Goal: Check status: Check status

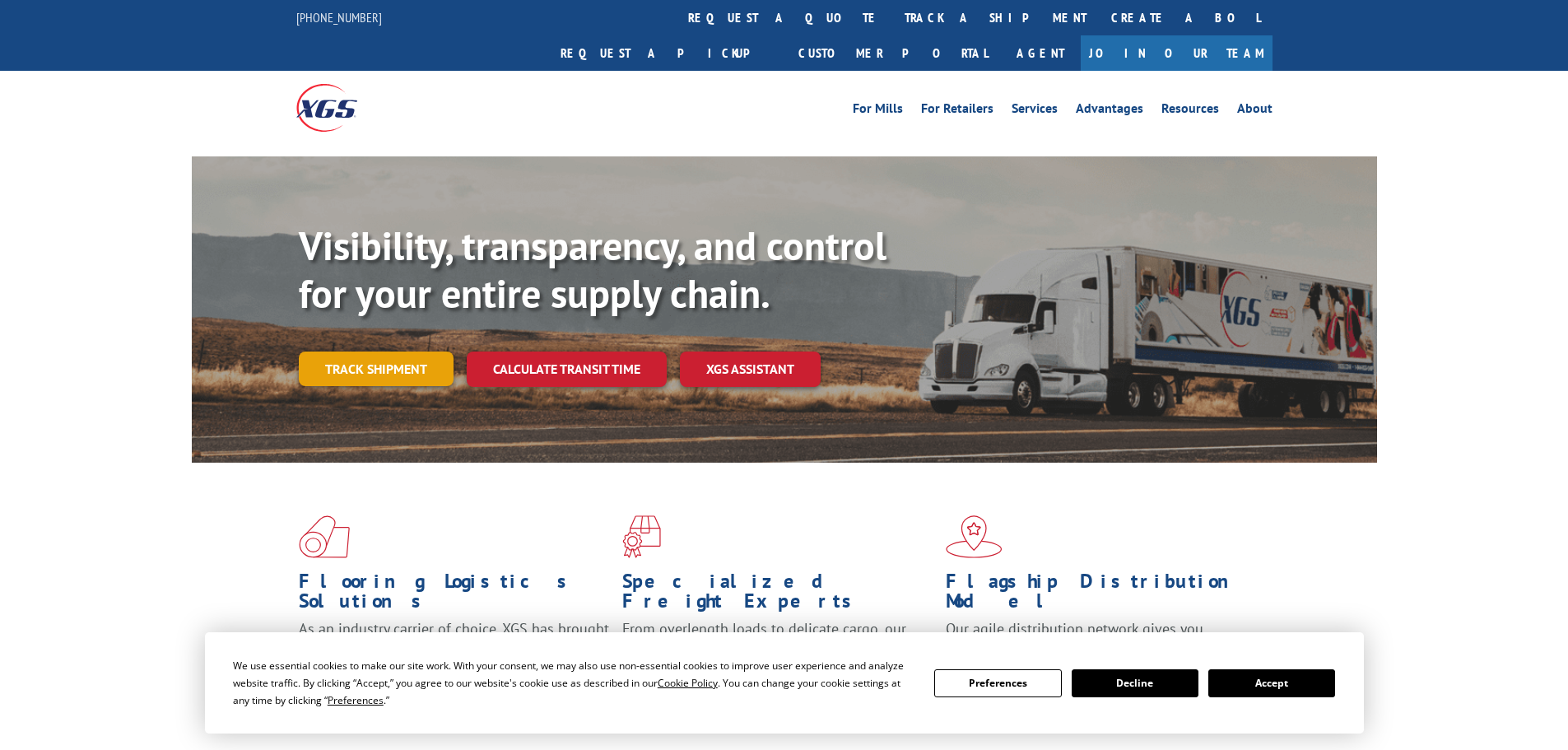
click at [379, 351] on link "Track shipment" at bounding box center [375, 369] width 155 height 35
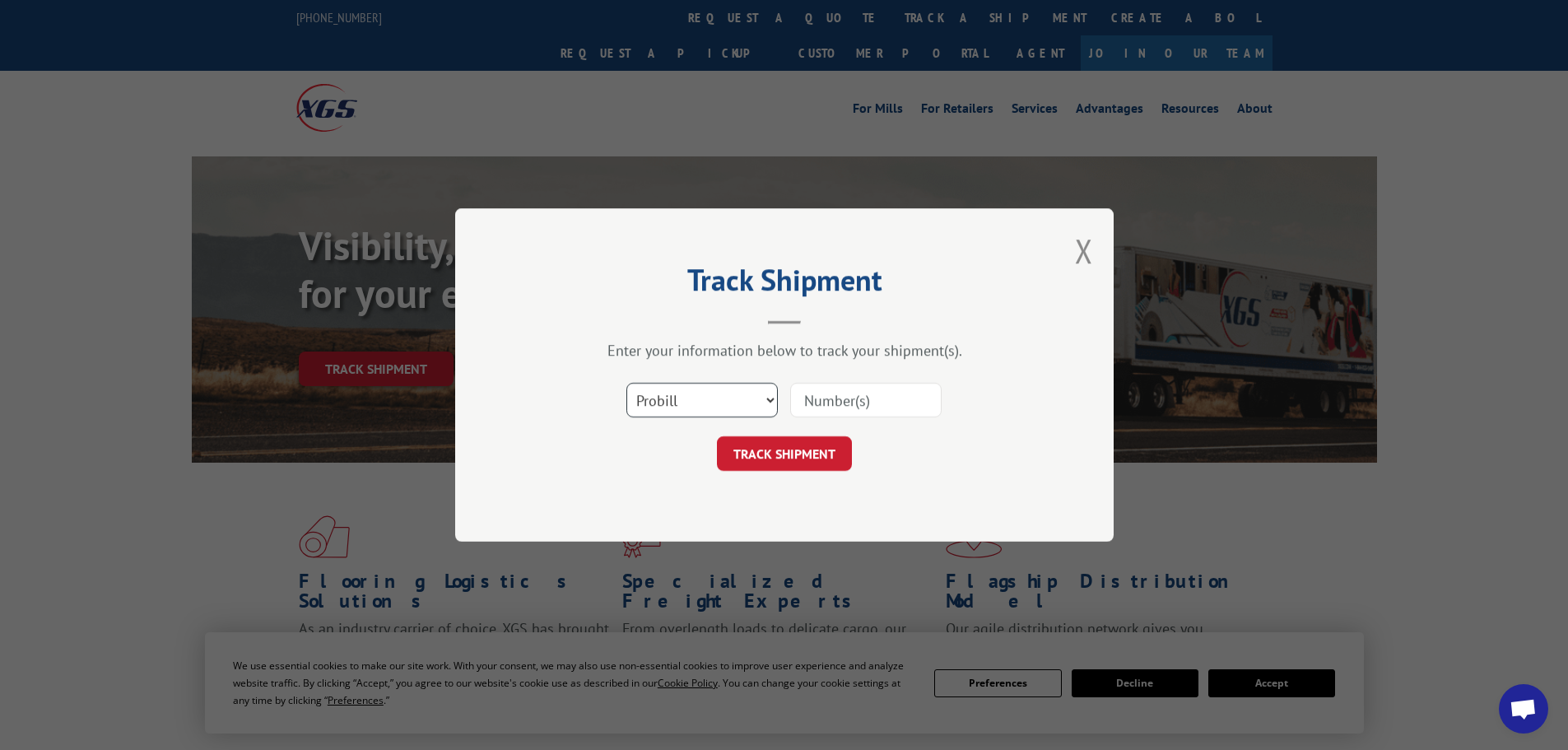
click at [762, 406] on select "Select category... Probill BOL PO" at bounding box center [702, 400] width 152 height 35
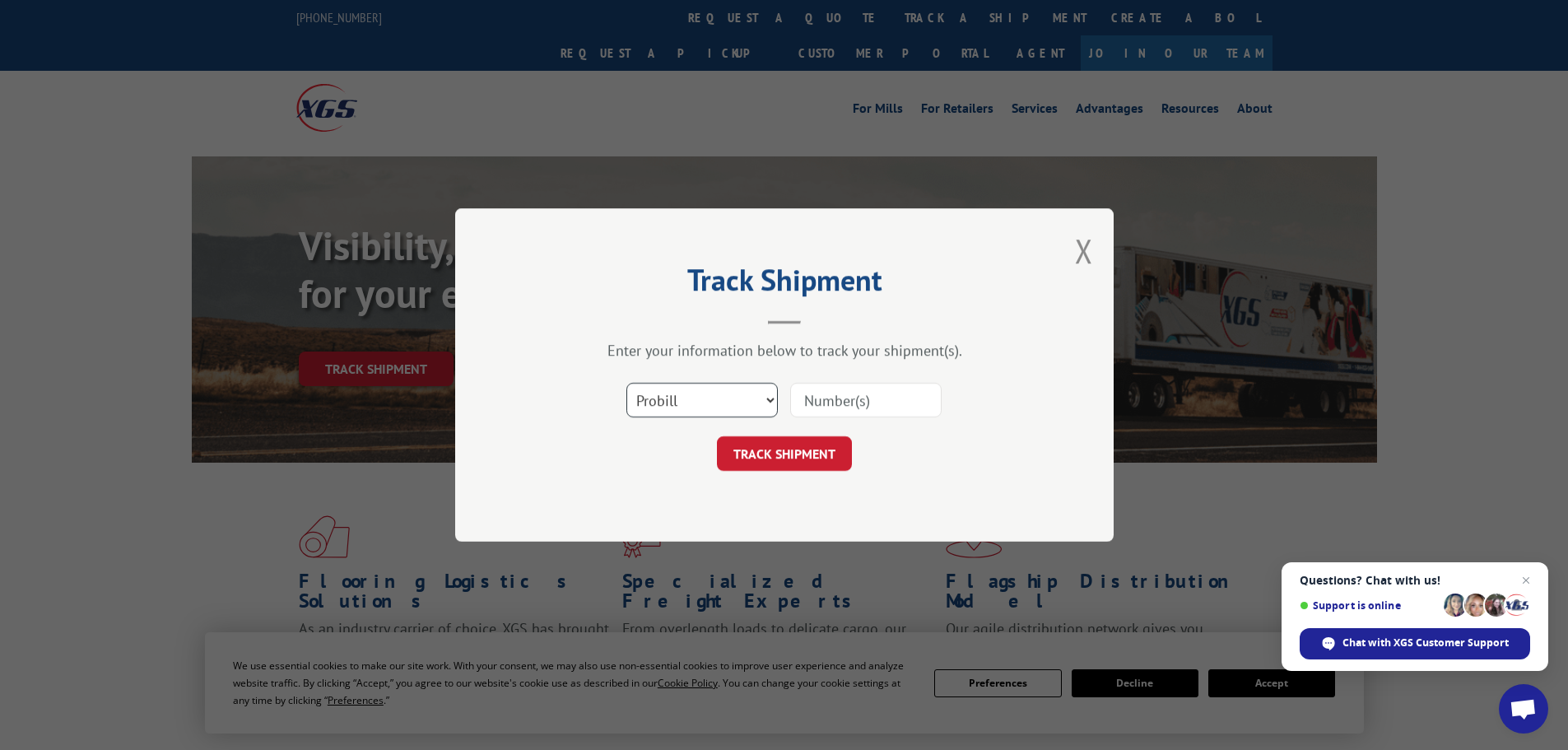
select select "bol"
click at [627, 383] on select "Select category... Probill BOL PO" at bounding box center [702, 400] width 152 height 35
click at [895, 403] on input at bounding box center [865, 400] width 152 height 35
paste input "478035558138"
type input "478035558138"
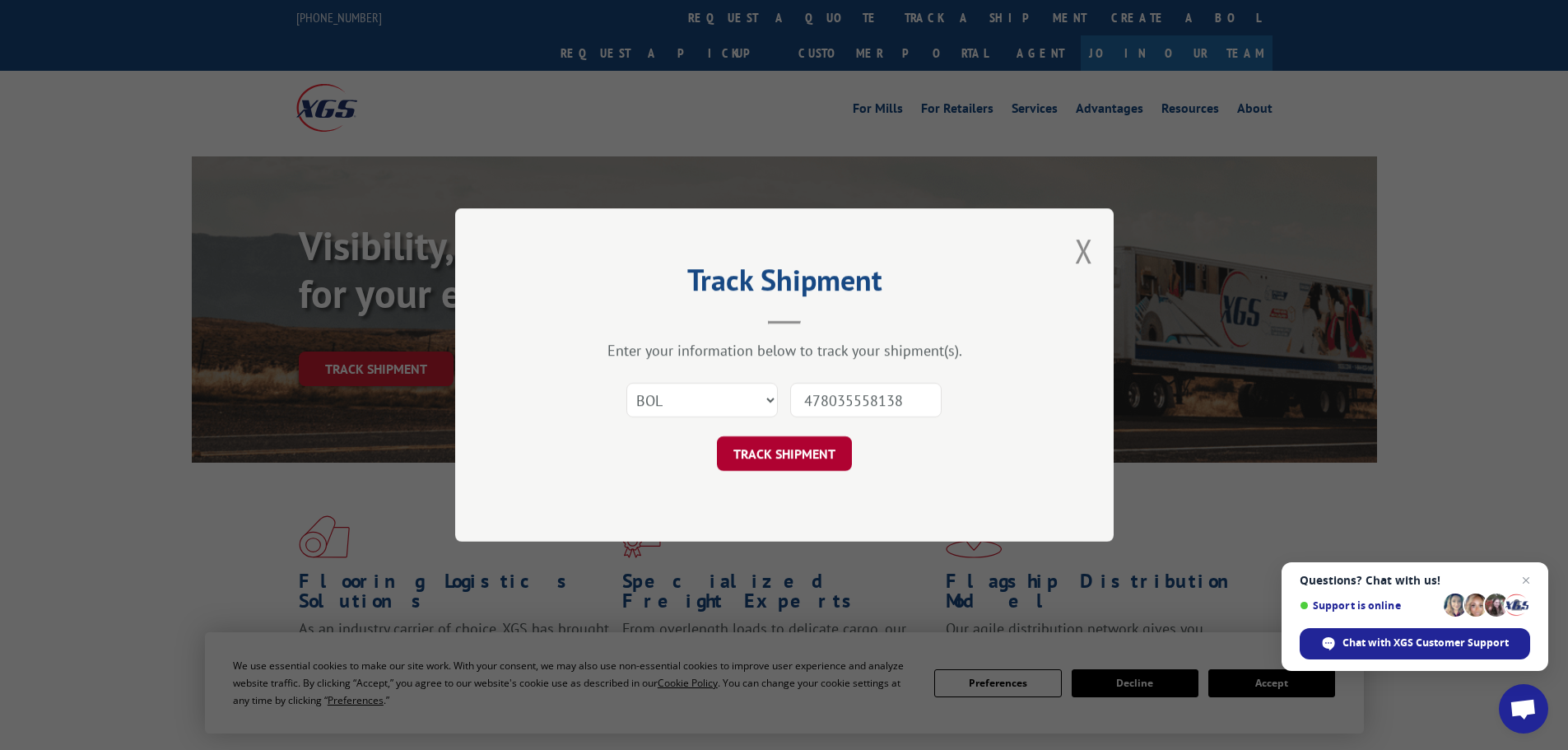
click at [772, 447] on button "TRACK SHIPMENT" at bounding box center [784, 453] width 135 height 35
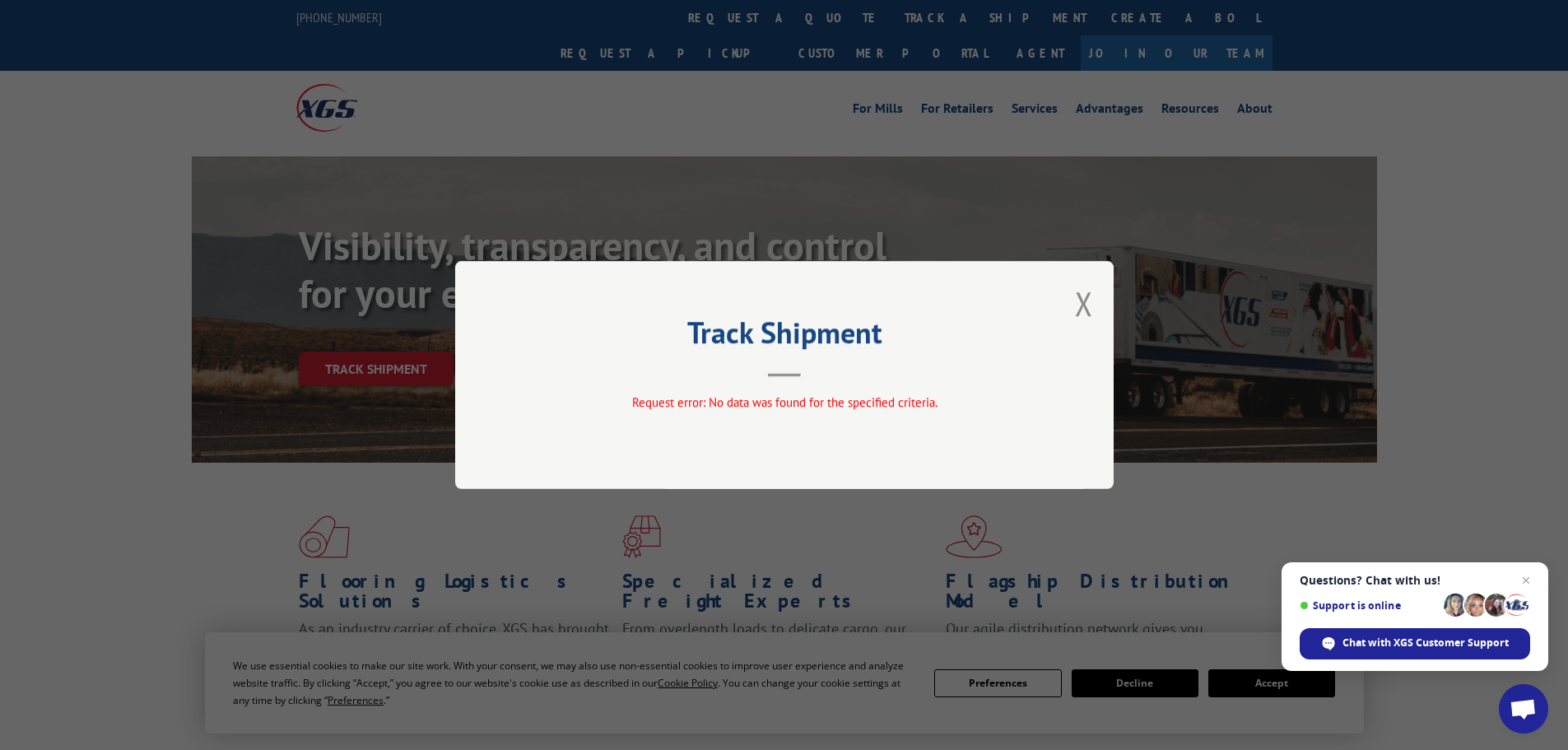
drag, startPoint x: 1085, startPoint y: 300, endPoint x: 1077, endPoint y: 294, distance: 10.0
click at [1083, 298] on button "Close modal" at bounding box center [1084, 303] width 18 height 44
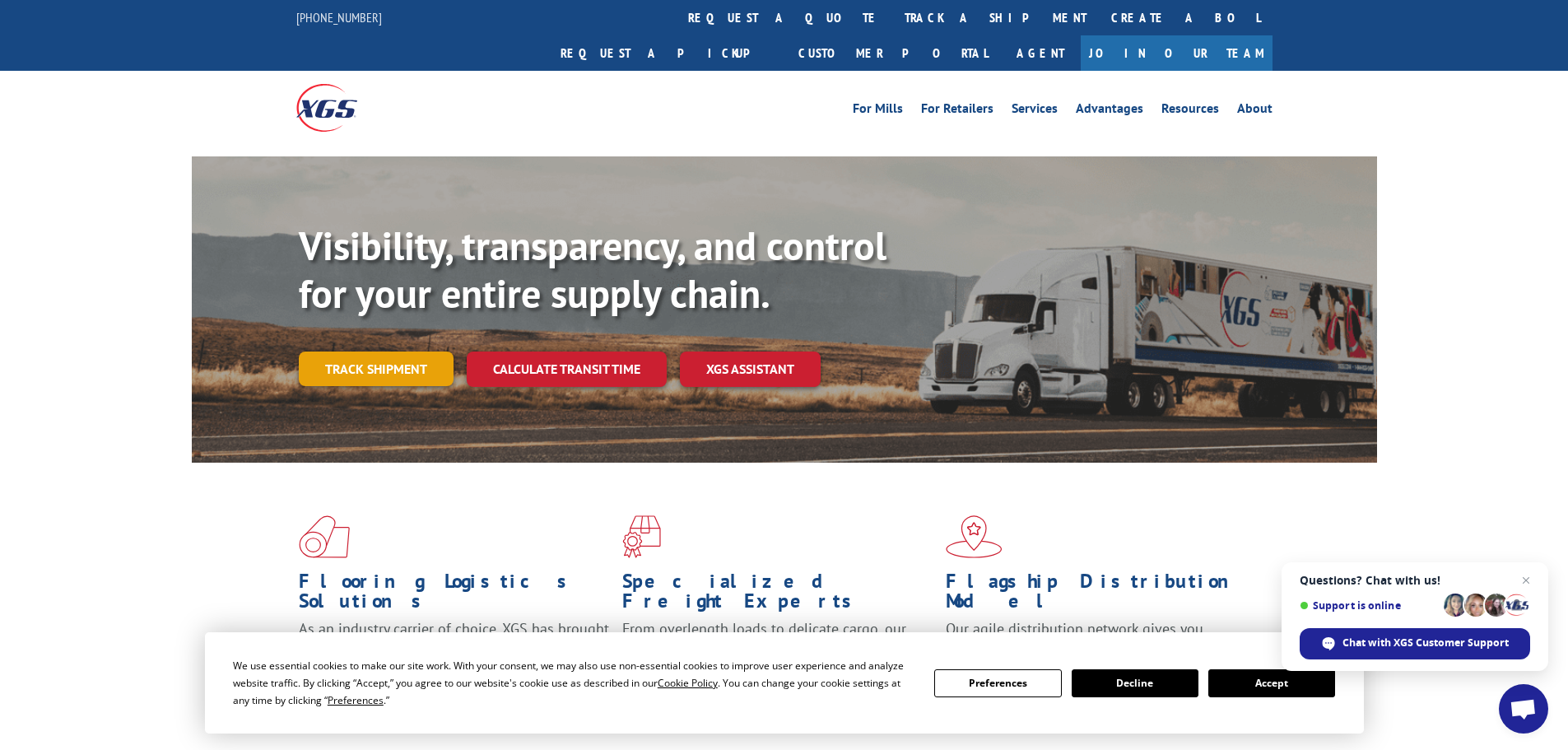
click at [394, 351] on link "Track shipment" at bounding box center [375, 369] width 155 height 35
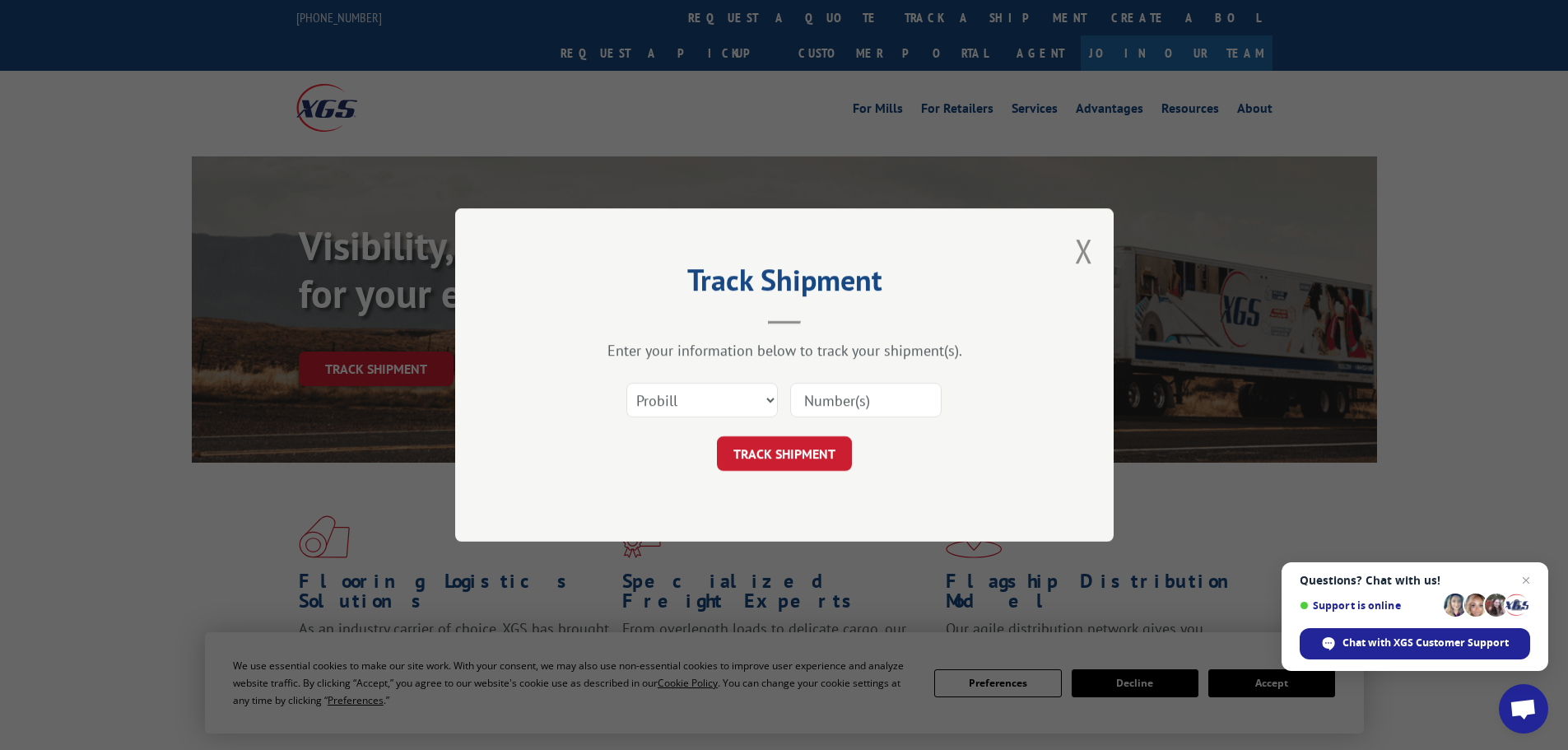
click at [893, 413] on input at bounding box center [865, 400] width 152 height 35
paste input "478035558138"
type input "478035558138"
click at [805, 448] on button "TRACK SHIPMENT" at bounding box center [784, 453] width 135 height 35
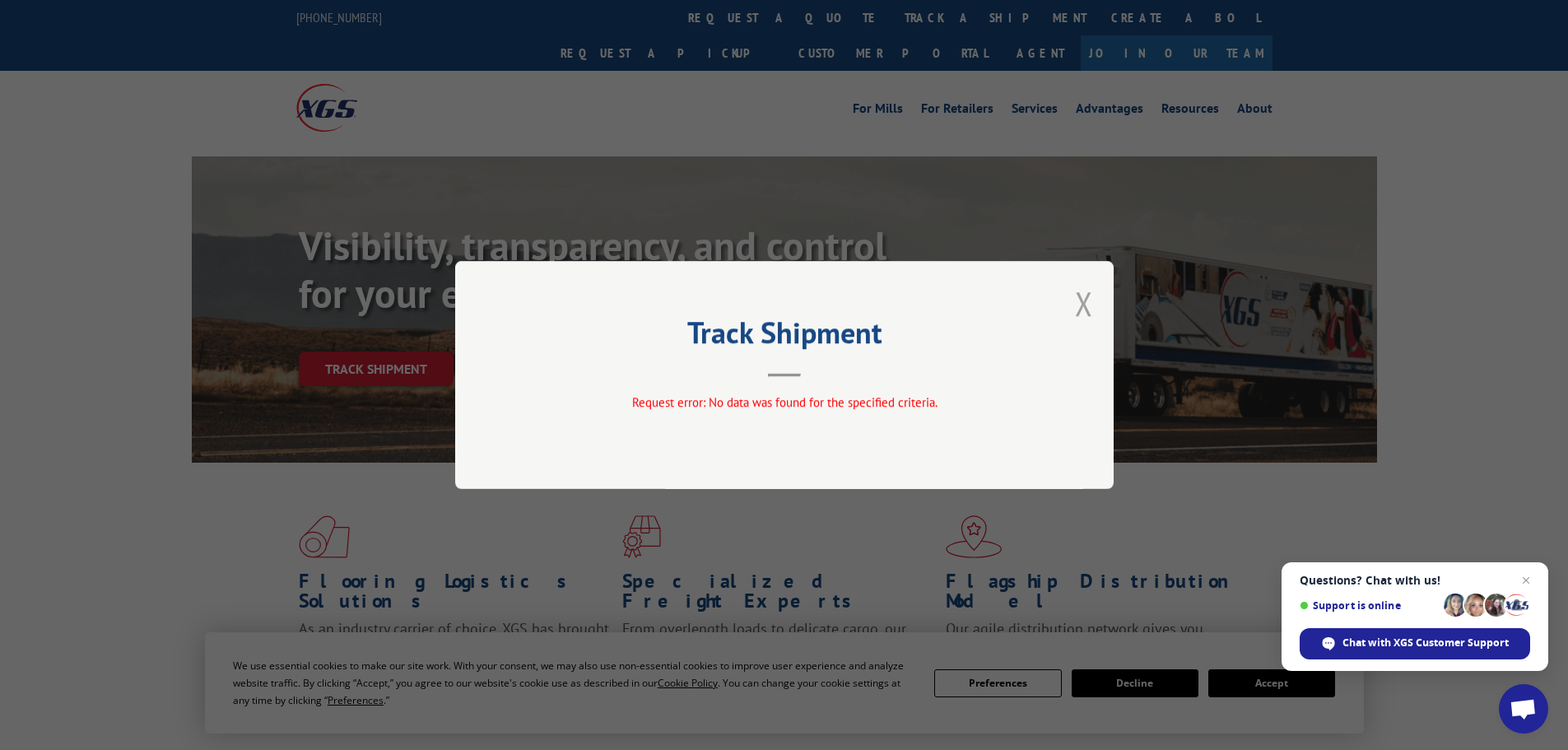
click at [1086, 302] on button "Close modal" at bounding box center [1084, 303] width 18 height 44
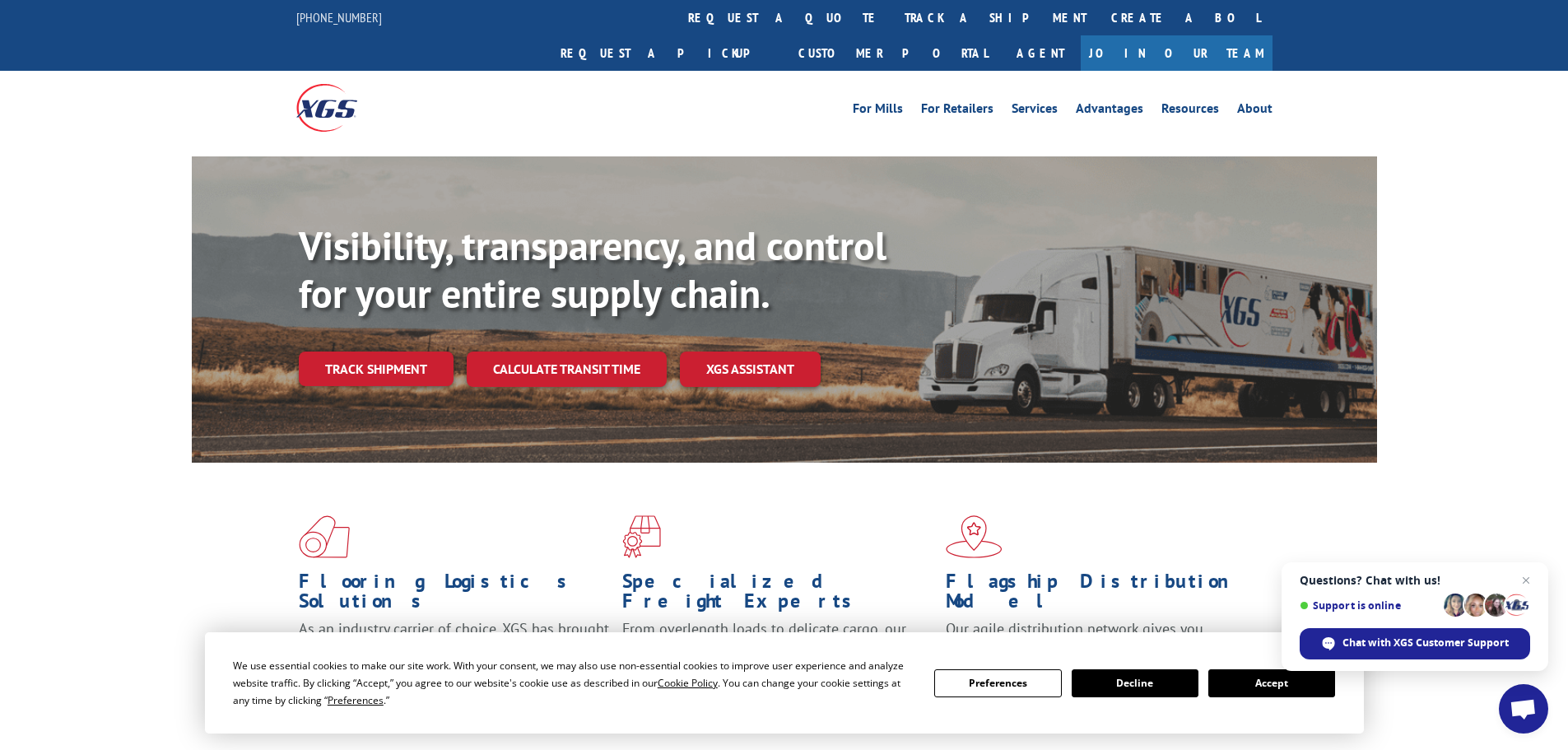
click at [394, 351] on link "Track shipment" at bounding box center [375, 369] width 155 height 35
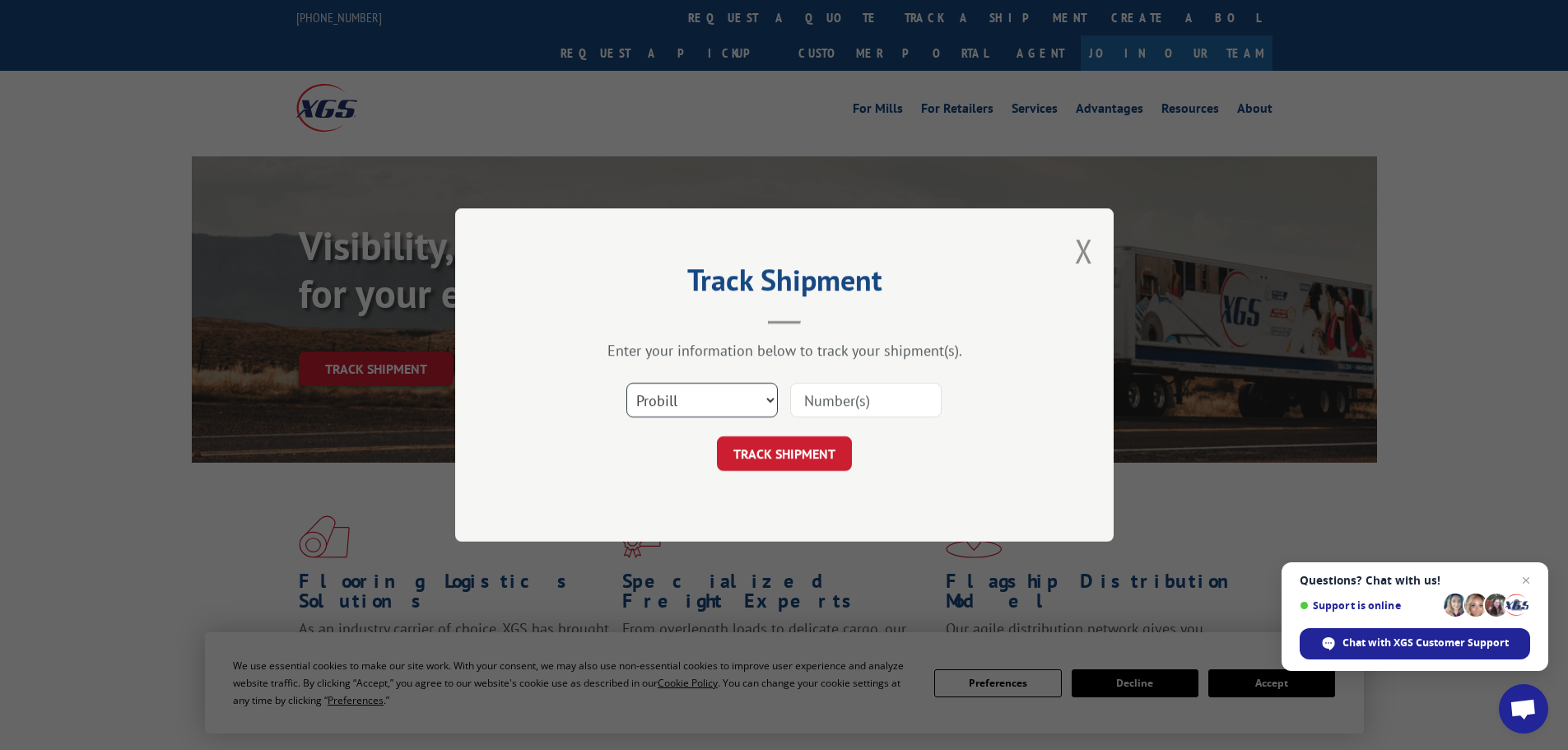
click at [764, 407] on select "Select category... Probill BOL PO" at bounding box center [702, 400] width 152 height 35
select select "bol"
click at [627, 383] on select "Select category... Probill BOL PO" at bounding box center [702, 400] width 152 height 35
click at [875, 404] on input at bounding box center [865, 400] width 152 height 35
paste input "478035558138"
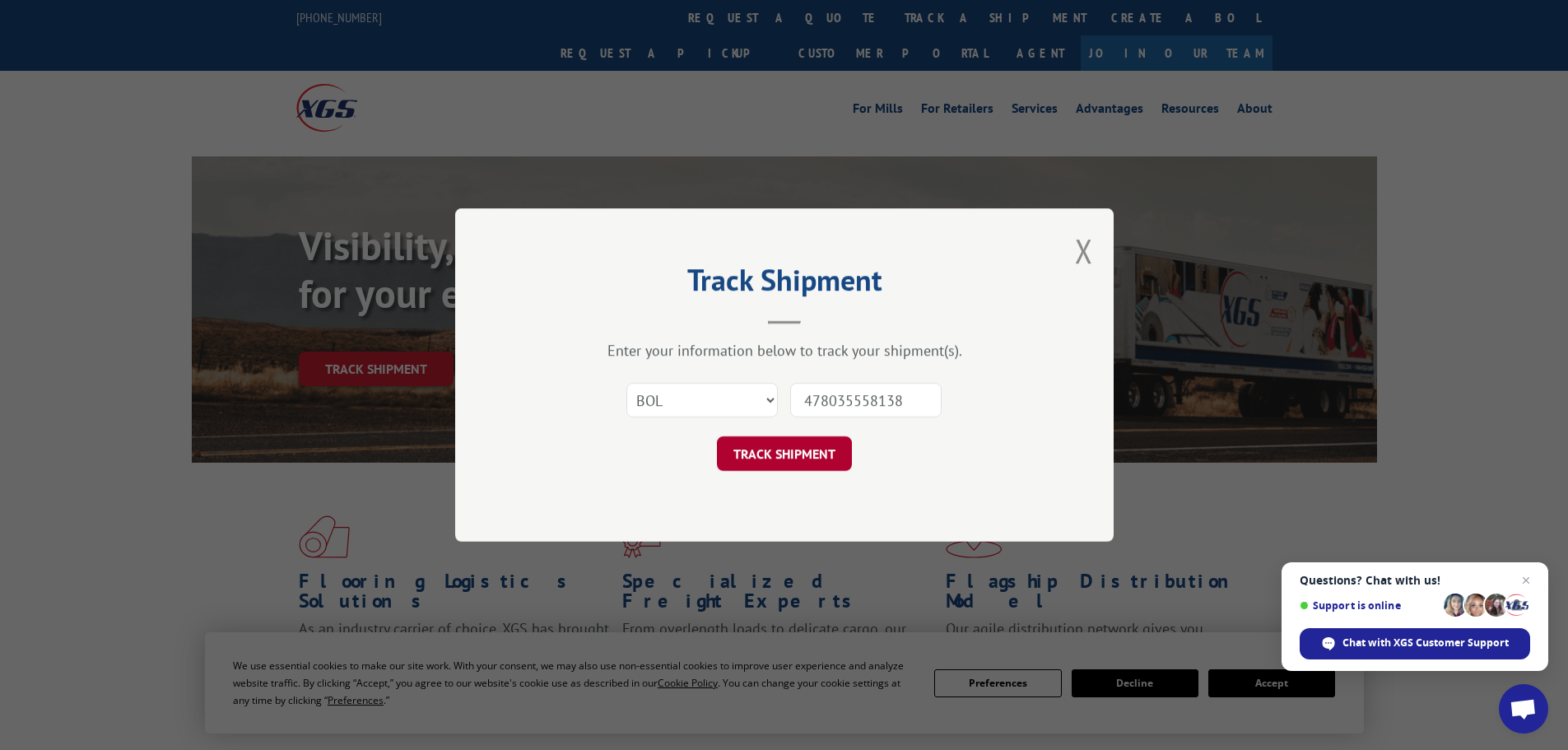
type input "478035558138"
click at [753, 448] on button "TRACK SHIPMENT" at bounding box center [784, 453] width 135 height 35
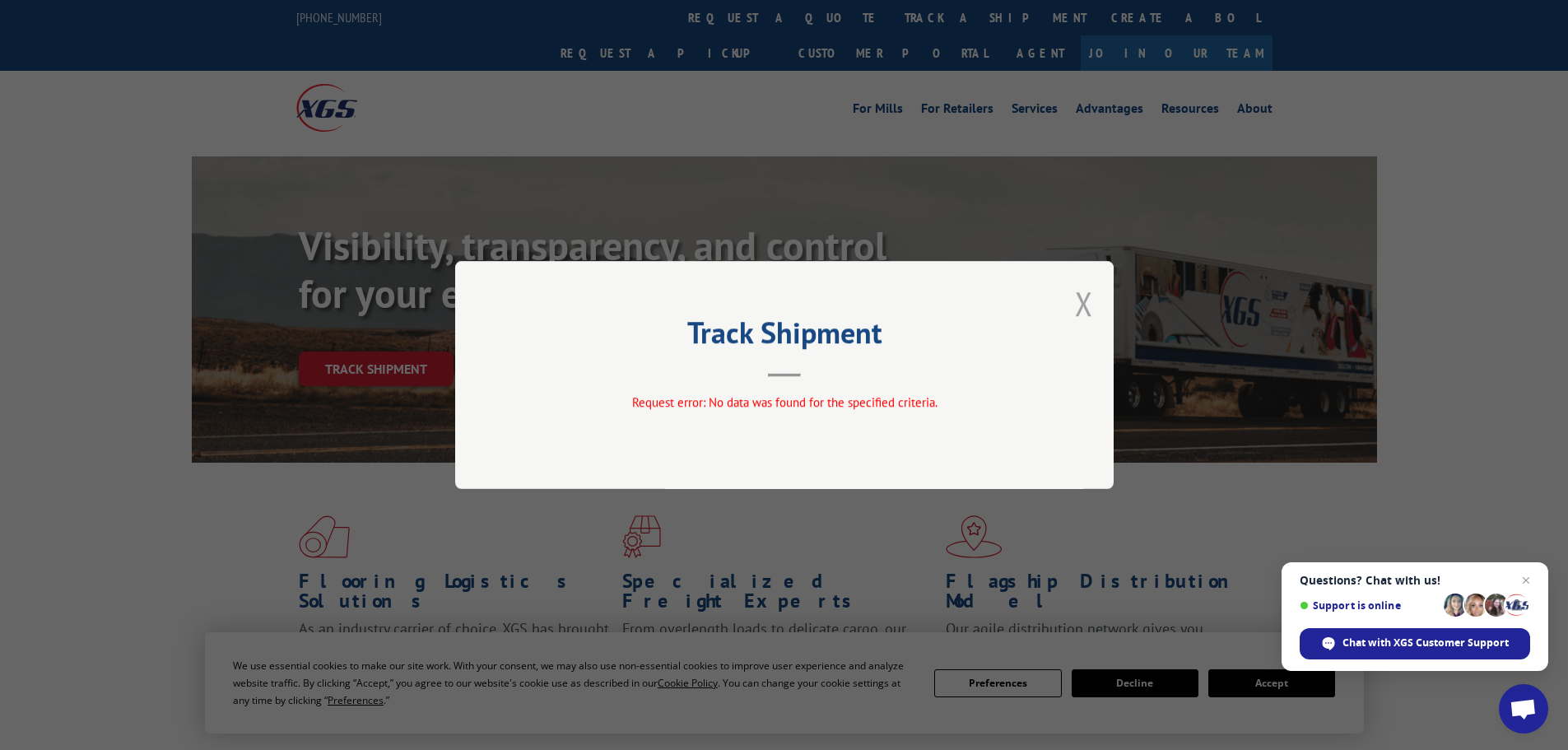
click at [1085, 298] on button "Close modal" at bounding box center [1084, 303] width 18 height 44
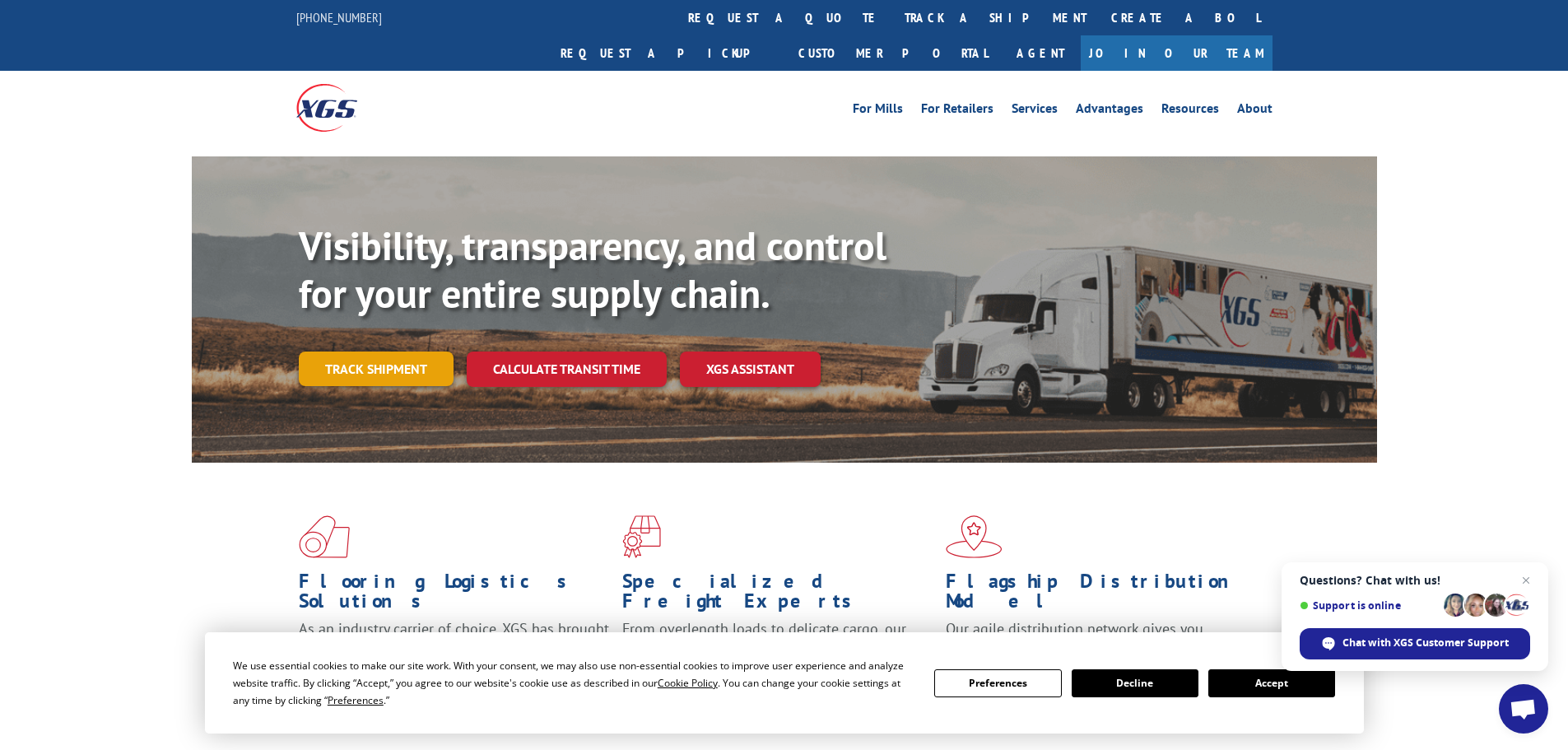
click at [404, 351] on link "Track shipment" at bounding box center [375, 369] width 155 height 35
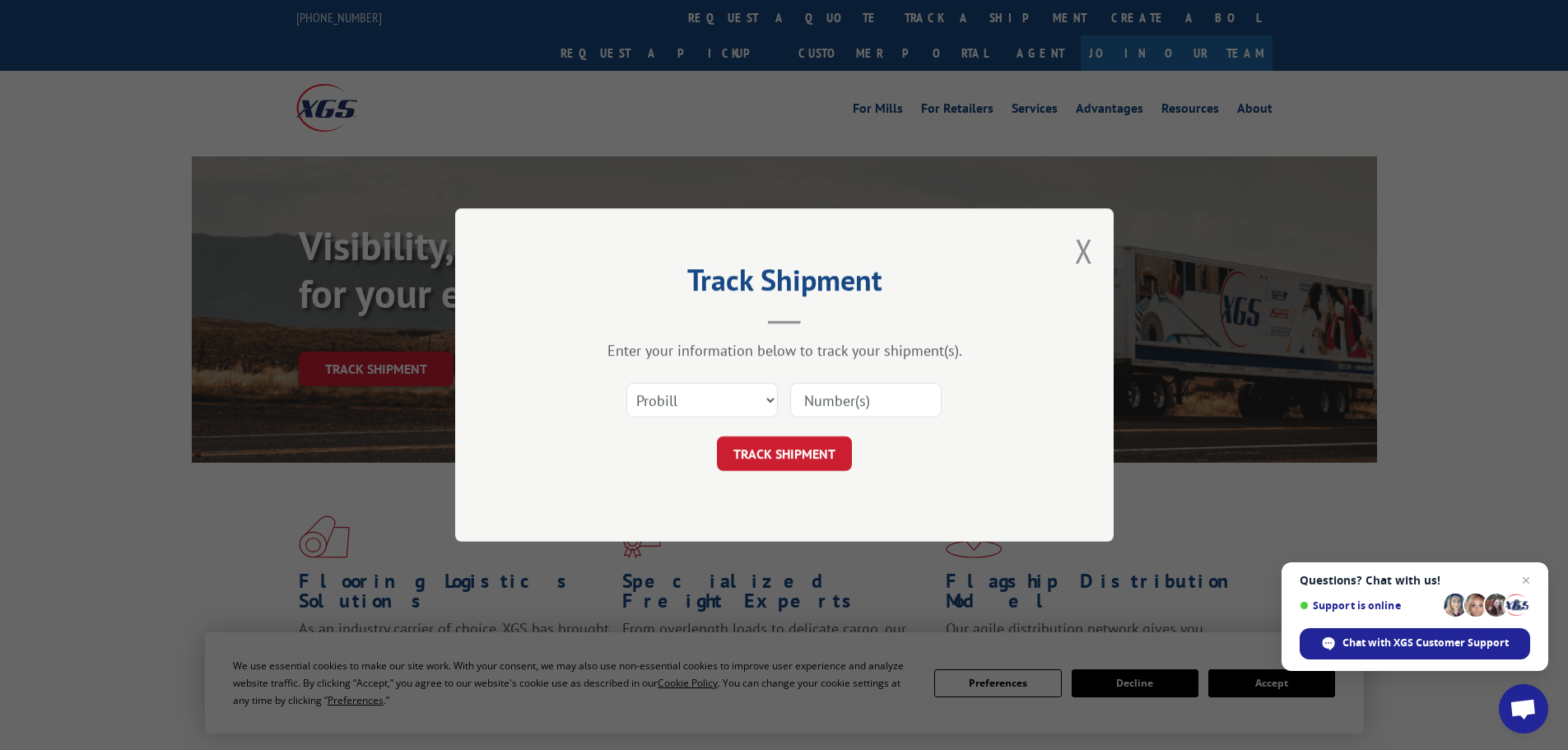
click at [871, 396] on input at bounding box center [865, 400] width 152 height 35
paste input "2870688"
type input "2870688"
click at [757, 448] on button "TRACK SHIPMENT" at bounding box center [784, 453] width 135 height 35
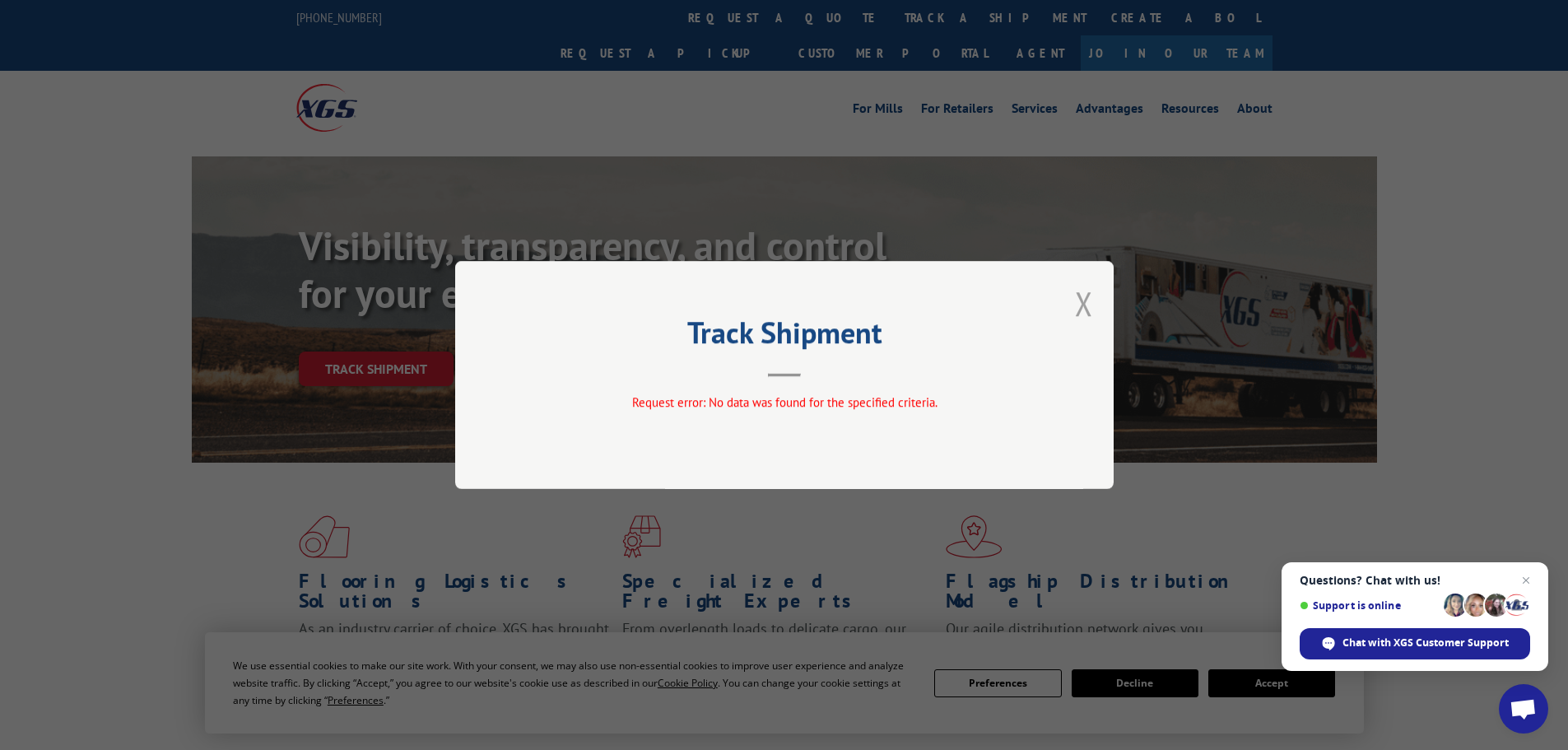
drag, startPoint x: 1082, startPoint y: 296, endPoint x: 632, endPoint y: 295, distance: 450.0
click at [1081, 296] on button "Close modal" at bounding box center [1084, 303] width 18 height 44
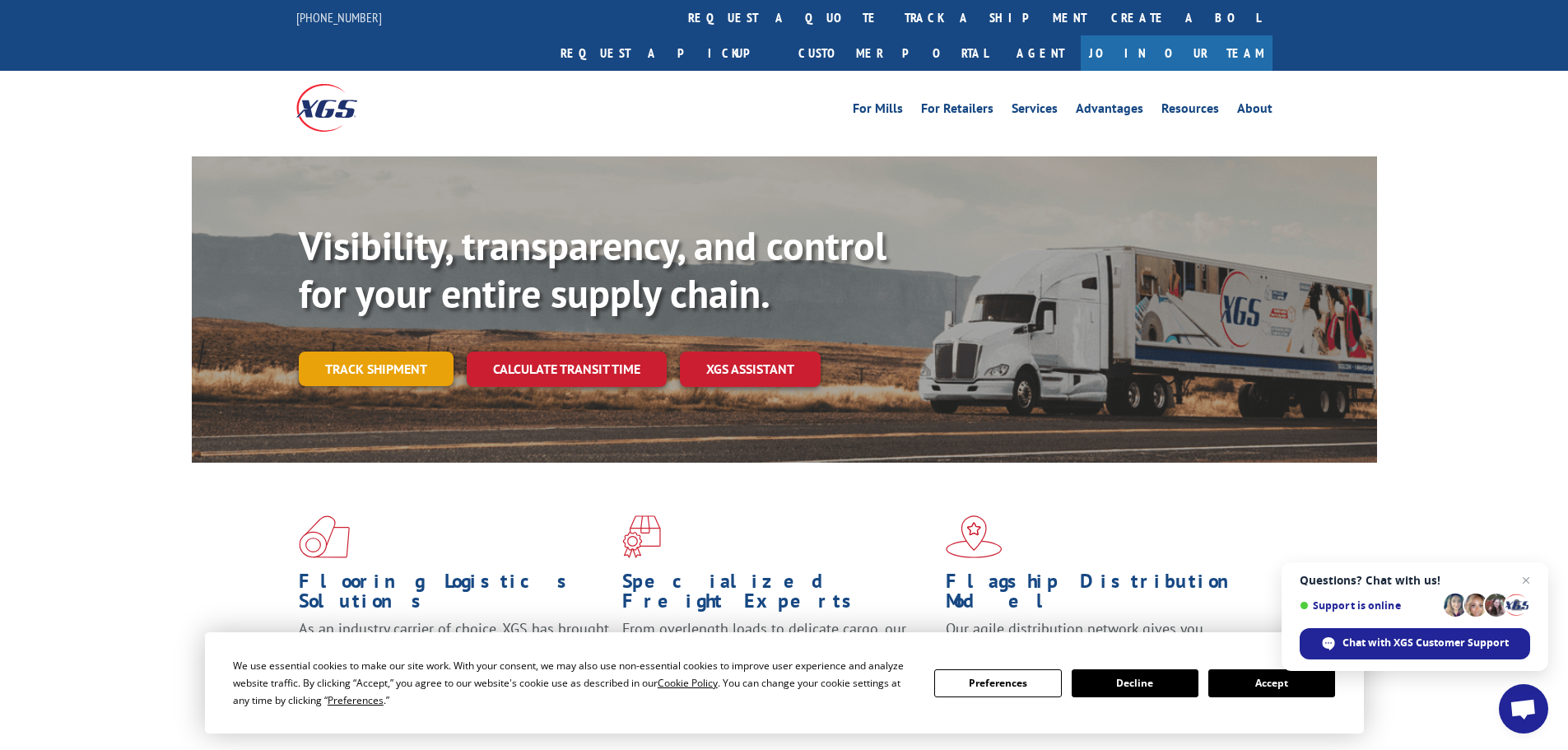
click at [333, 351] on link "Track shipment" at bounding box center [375, 369] width 155 height 35
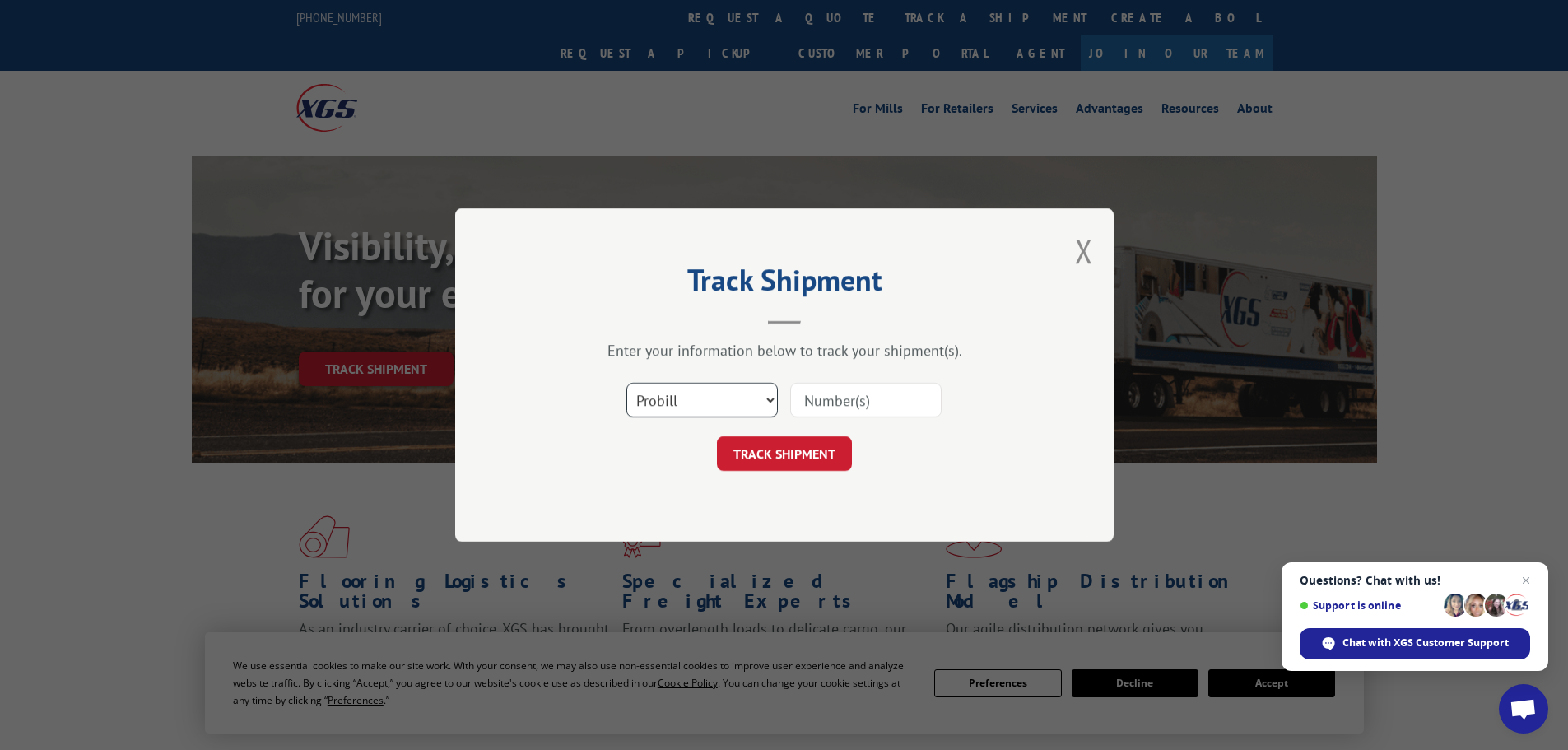
click at [731, 403] on select "Select category... Probill BOL PO" at bounding box center [702, 400] width 152 height 35
select select "bol"
click at [627, 383] on select "Select category... Probill BOL PO" at bounding box center [702, 400] width 152 height 35
click at [851, 407] on input at bounding box center [865, 400] width 152 height 35
paste input "2870688"
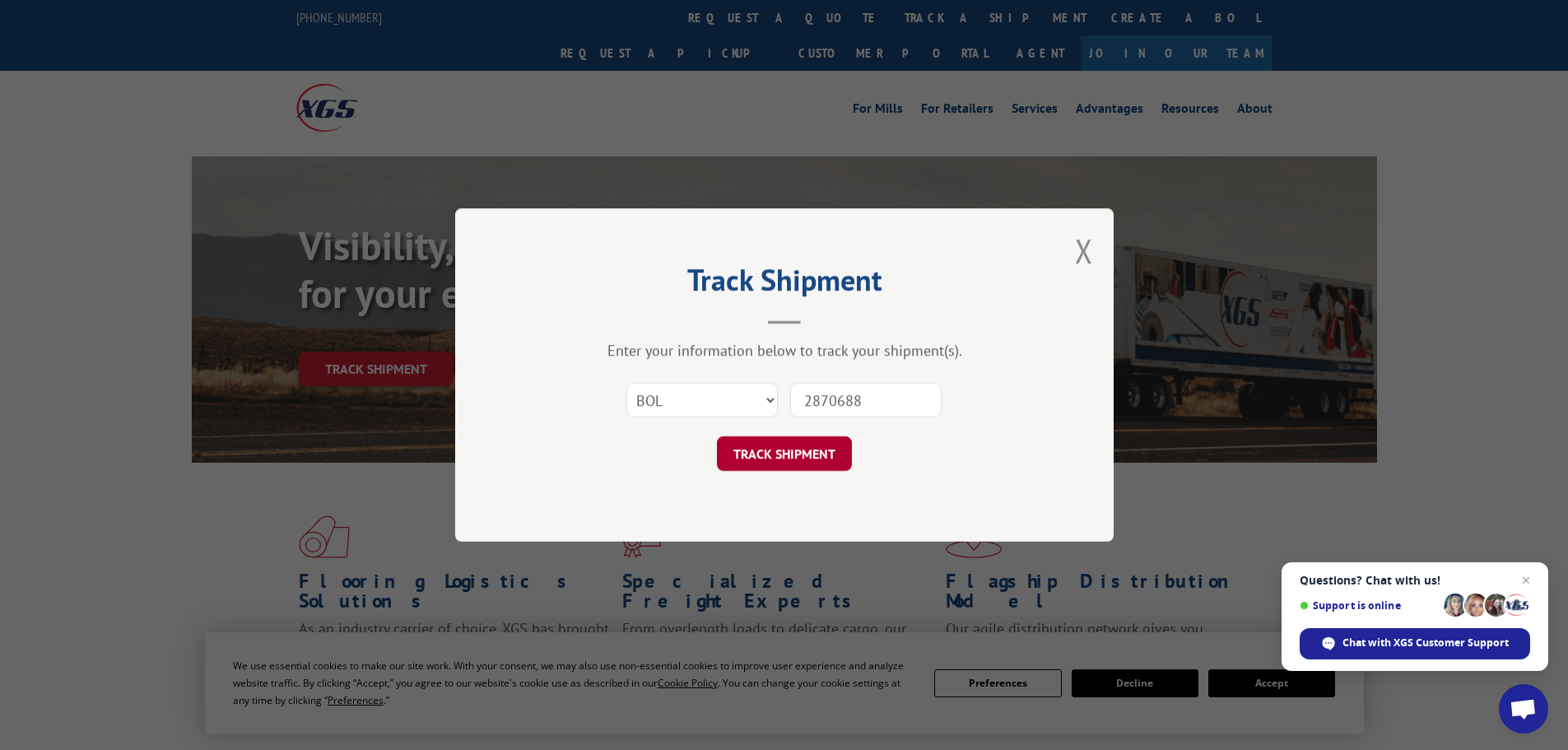
type input "2870688"
click at [767, 449] on button "TRACK SHIPMENT" at bounding box center [784, 453] width 135 height 35
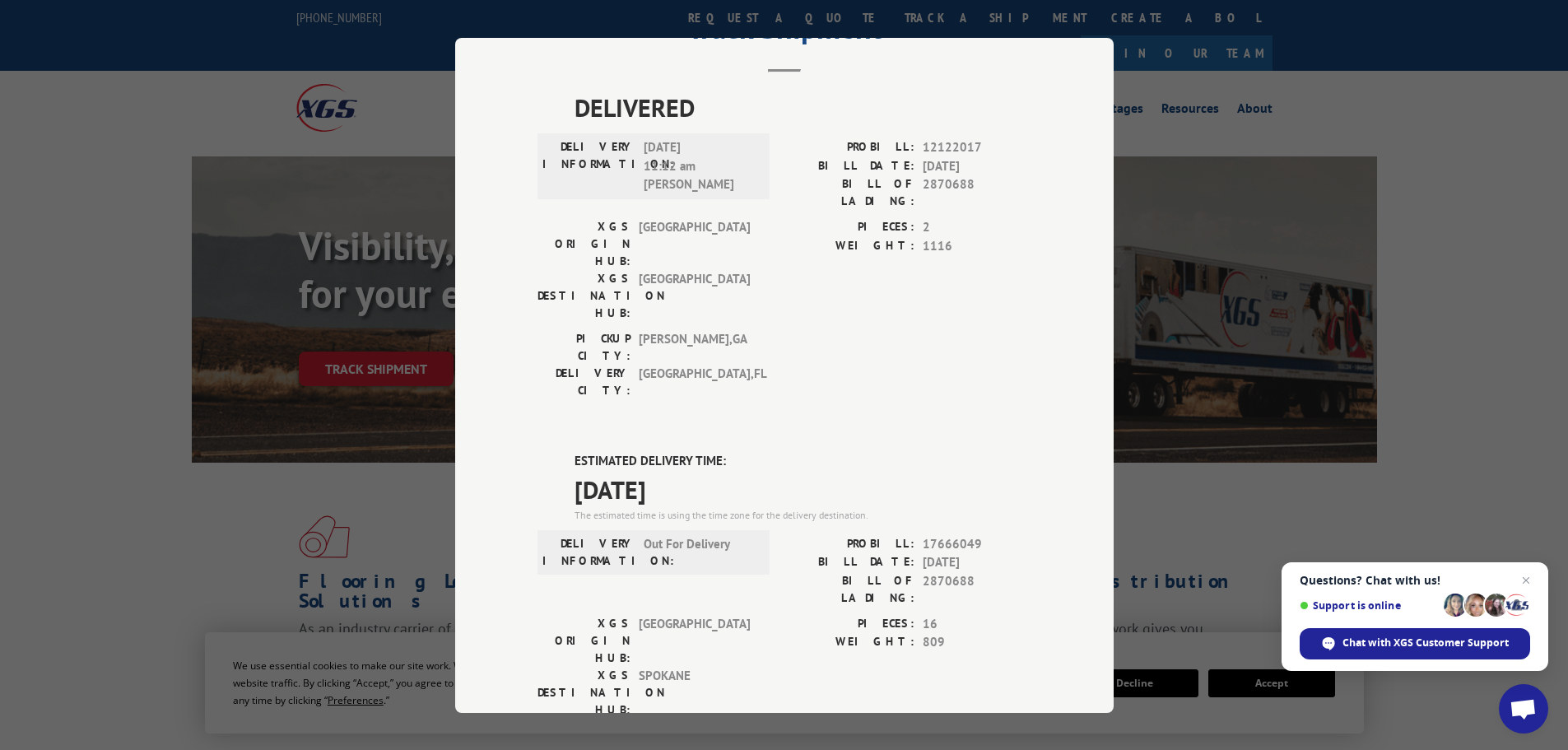
scroll to position [82, 0]
